Goal: Task Accomplishment & Management: Manage account settings

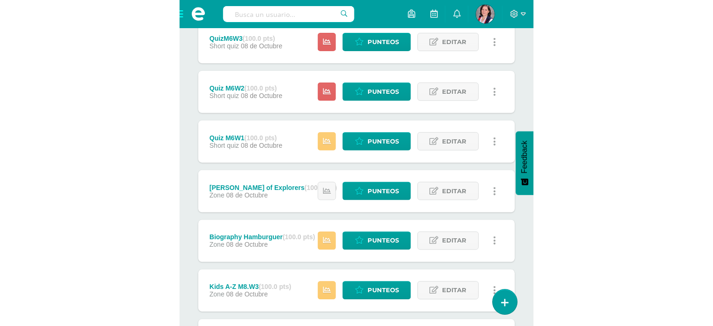
scroll to position [234, 0]
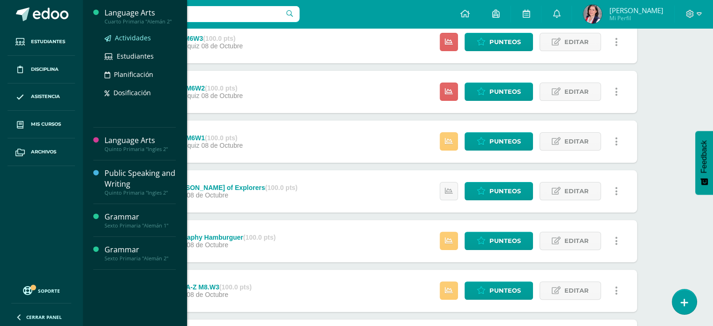
click at [129, 37] on span "Actividades" at bounding box center [133, 37] width 36 height 9
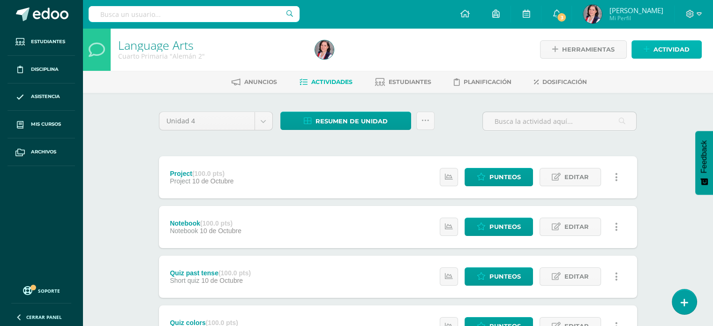
click at [675, 51] on span "Actividad" at bounding box center [671, 49] width 36 height 17
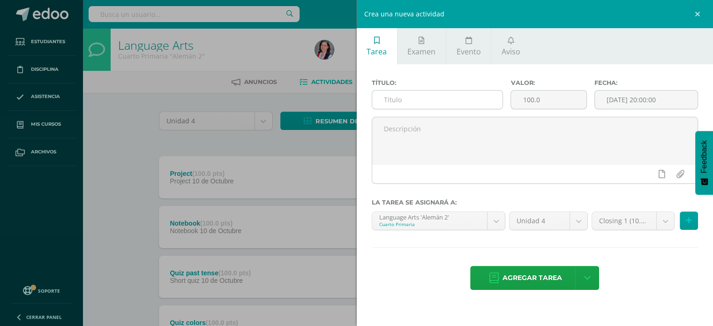
click at [388, 106] on input "text" at bounding box center [437, 99] width 131 height 18
type input "Closing 2"
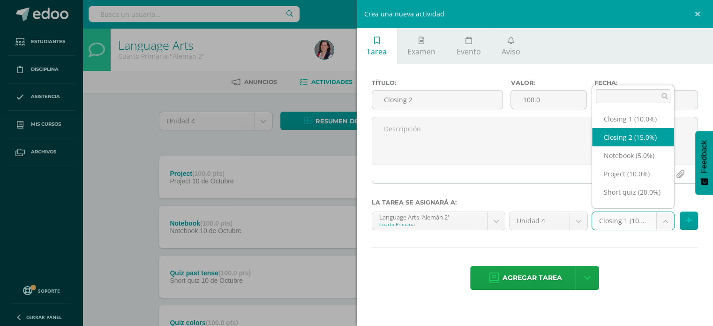
select select "225227"
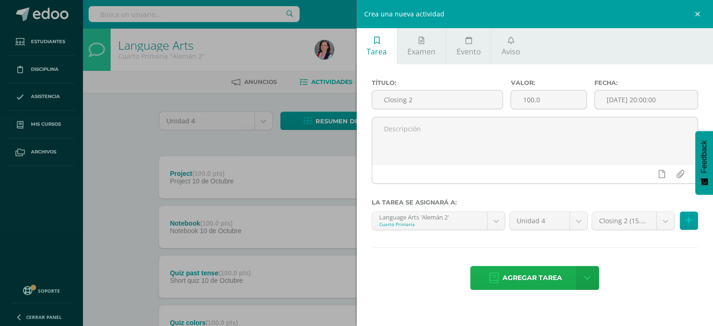
click at [535, 275] on span "Agregar tarea" at bounding box center [532, 277] width 60 height 23
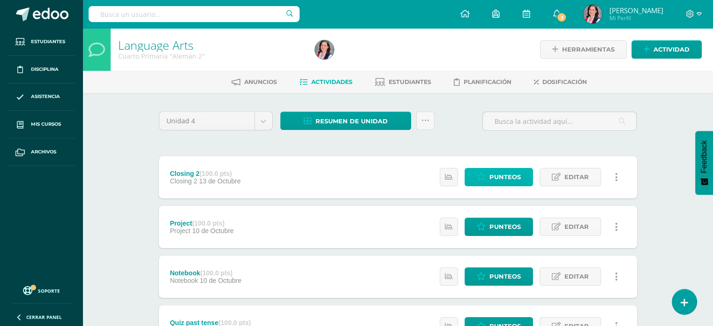
click at [517, 174] on span "Punteos" at bounding box center [504, 176] width 31 height 17
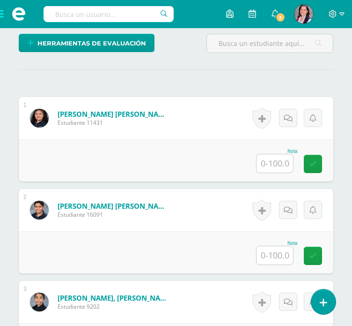
scroll to position [261, 0]
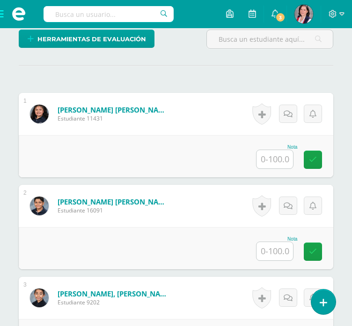
click at [282, 155] on input "text" at bounding box center [275, 159] width 37 height 18
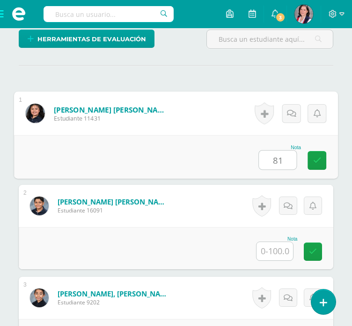
scroll to position [261, 0]
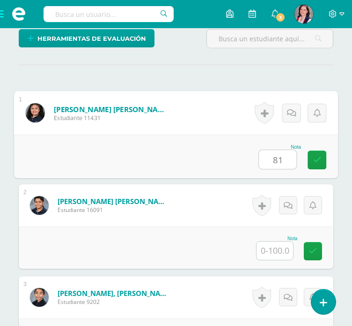
type input "81"
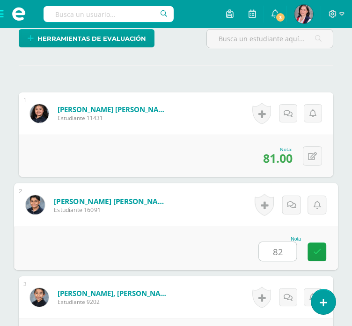
type input "82"
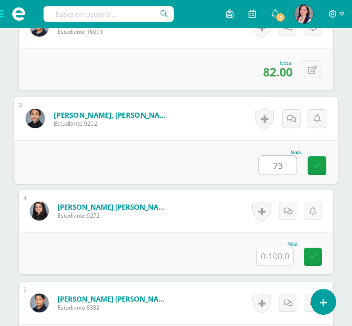
type input "73"
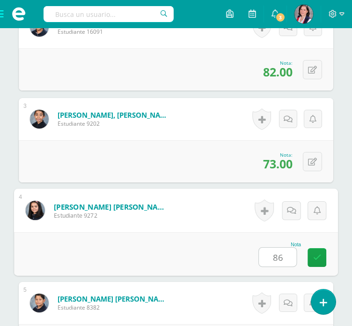
type input "86"
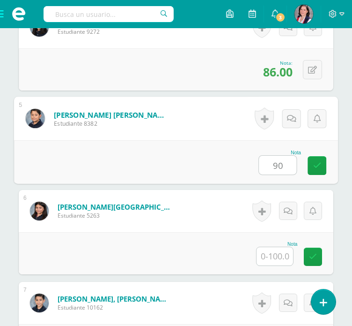
type input "90"
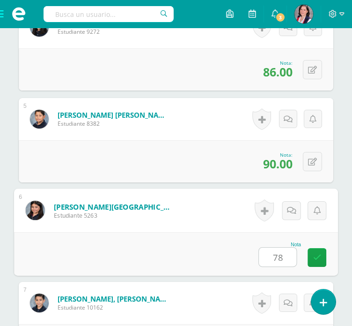
type input "78"
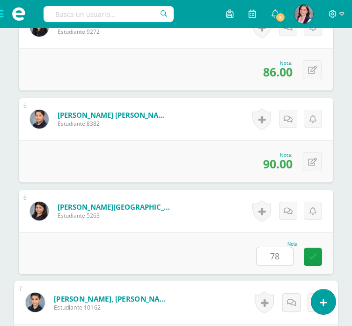
scroll to position [807, 0]
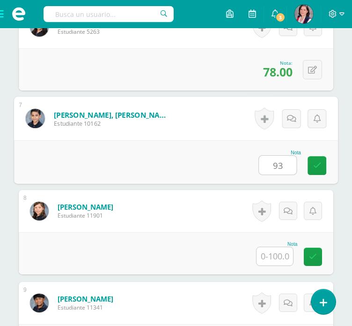
type input "93"
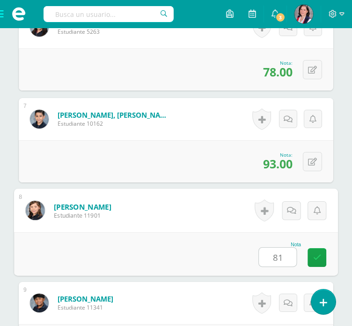
type input "81"
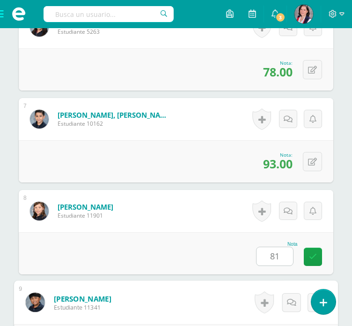
scroll to position [991, 0]
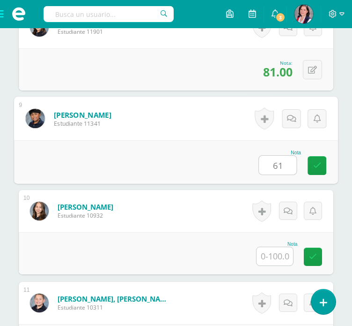
type input "61"
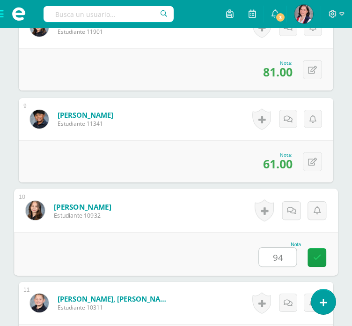
type input "94"
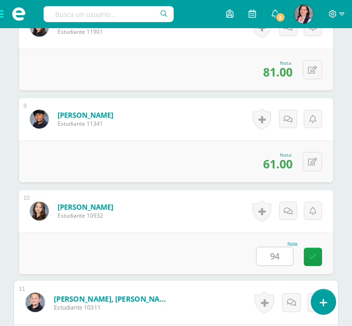
scroll to position [1174, 0]
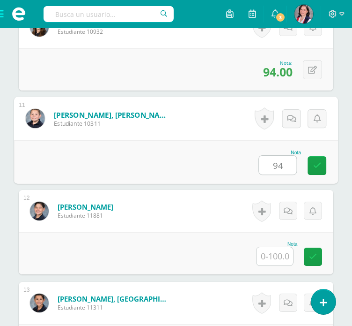
type input "94"
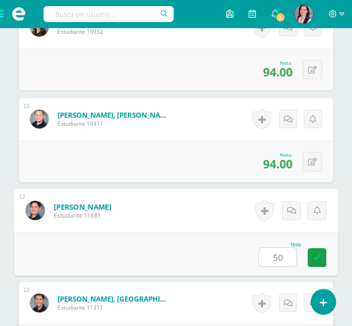
type input "50"
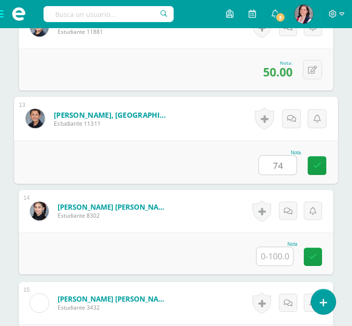
type input "74"
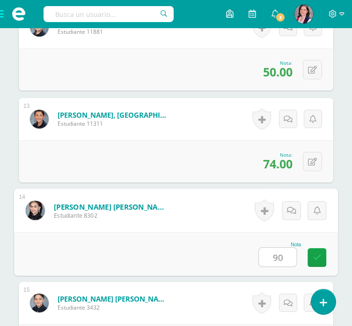
type input "90"
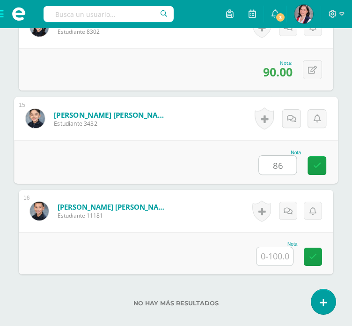
type input "86"
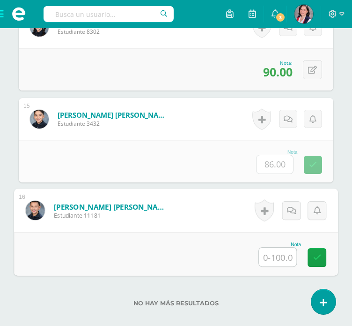
type input "8"
type input "66"
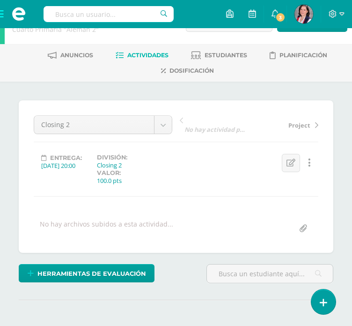
scroll to position [0, 0]
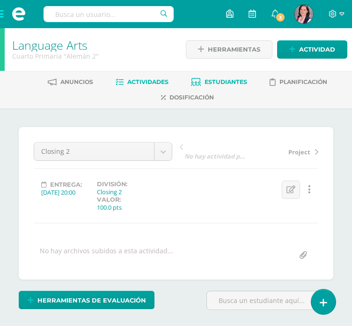
click at [221, 81] on span "Estudiantes" at bounding box center [226, 81] width 43 height 7
